Goal: Transaction & Acquisition: Purchase product/service

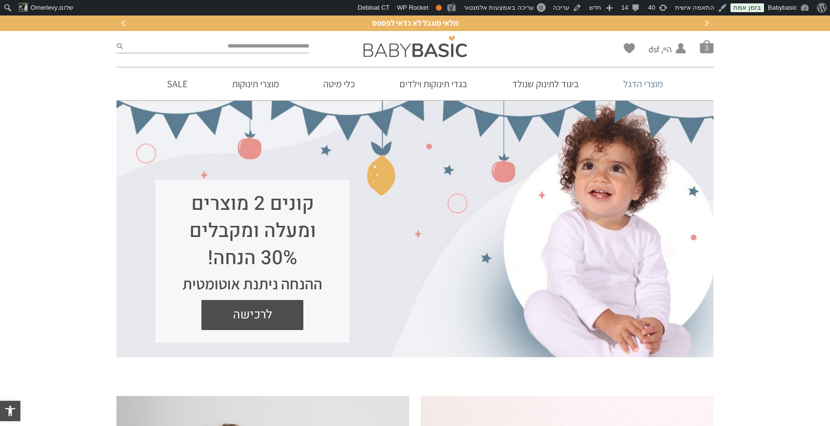
click at [650, 85] on link "מוצרי הדגל" at bounding box center [642, 83] width 69 height 33
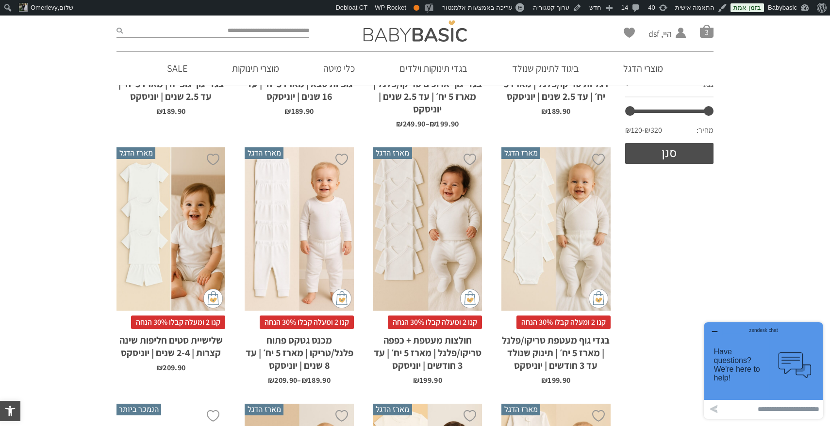
scroll to position [389, 0]
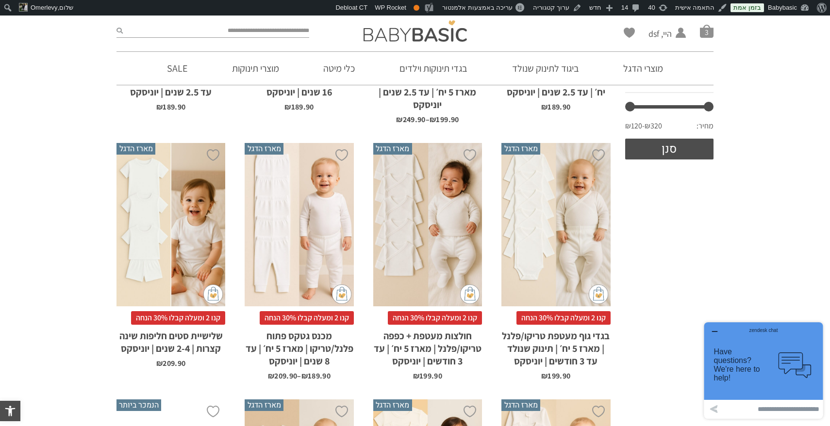
click at [536, 212] on div "x בחירת סוג בד טריקו (עונת מעבר/קיץ) פלנל (חורף)" at bounding box center [555, 225] width 109 height 164
